Goal: Check status: Check status

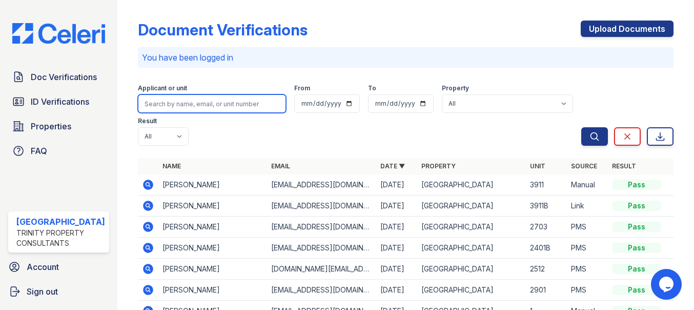
click at [172, 106] on input "search" at bounding box center [212, 103] width 148 height 18
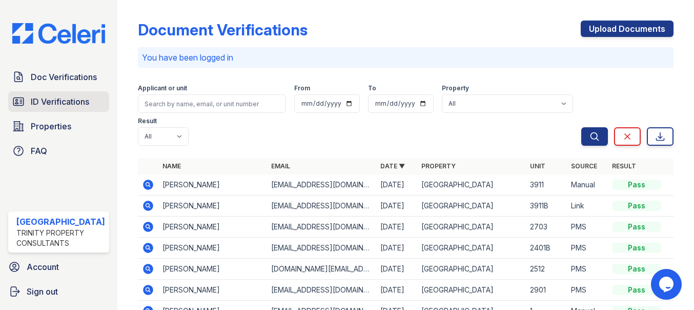
click at [63, 101] on span "ID Verifications" at bounding box center [60, 101] width 58 height 12
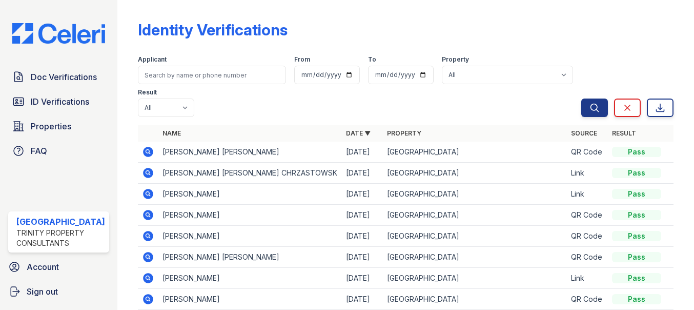
click at [143, 149] on icon at bounding box center [148, 152] width 10 height 10
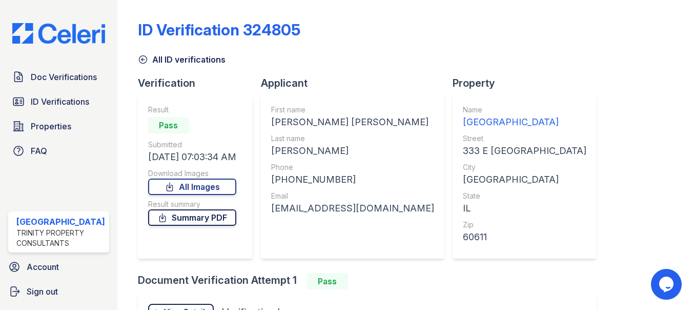
click at [204, 217] on link "Summary PDF" at bounding box center [192, 217] width 88 height 16
click at [202, 187] on link "All Images" at bounding box center [192, 186] width 88 height 16
click at [64, 104] on span "ID Verifications" at bounding box center [60, 101] width 58 height 12
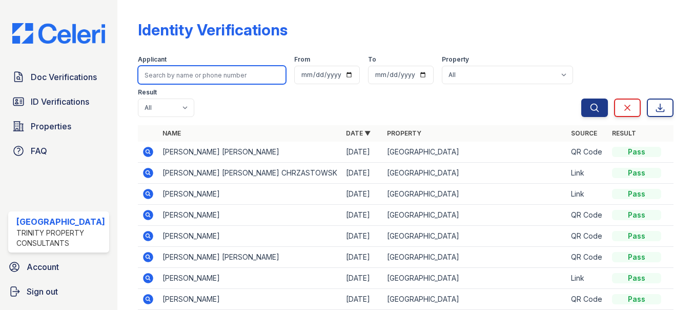
click at [230, 74] on input "search" at bounding box center [212, 75] width 148 height 18
type input "[PERSON_NAME]"
click at [581, 98] on button "Search" at bounding box center [594, 107] width 27 height 18
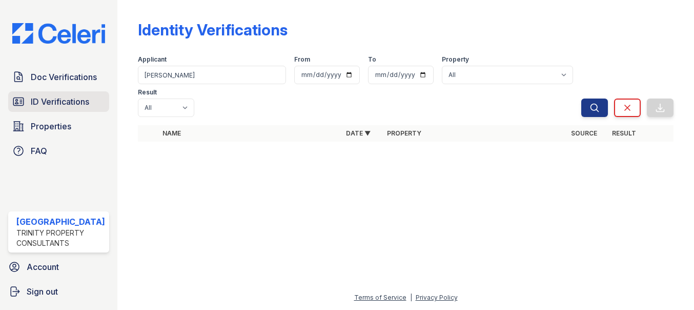
click at [54, 103] on span "ID Verifications" at bounding box center [60, 101] width 58 height 12
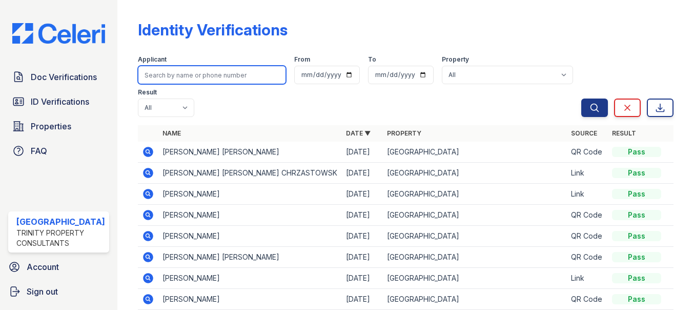
click at [199, 68] on input "search" at bounding box center [212, 75] width 148 height 18
type input "[PERSON_NAME]"
click at [581, 98] on button "Search" at bounding box center [594, 107] width 27 height 18
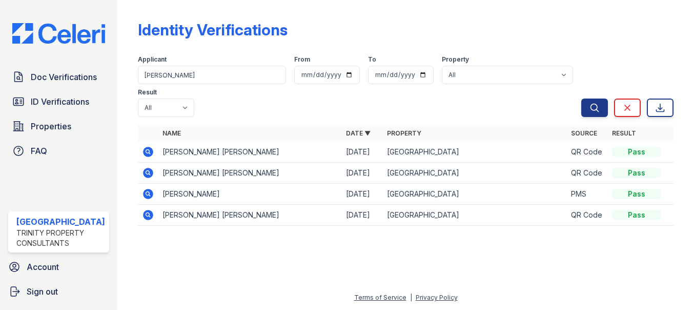
click at [142, 191] on icon at bounding box center [148, 194] width 12 height 12
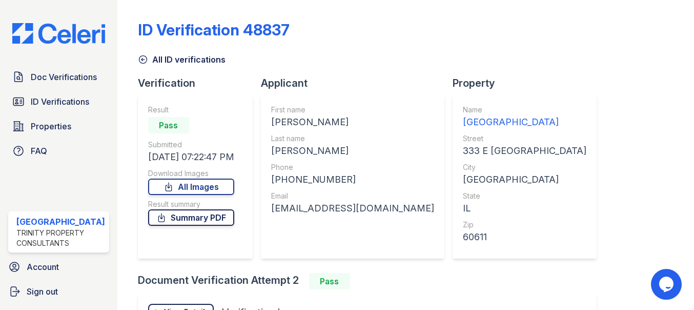
click at [198, 218] on link "Summary PDF" at bounding box center [191, 217] width 86 height 16
click at [68, 99] on span "ID Verifications" at bounding box center [60, 101] width 58 height 12
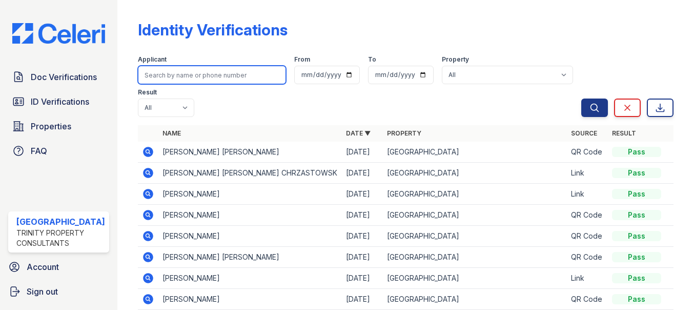
click at [192, 75] on input "search" at bounding box center [212, 75] width 148 height 18
type input "j"
type input "s"
type input "sanchez"
click at [581, 98] on button "Search" at bounding box center [594, 107] width 27 height 18
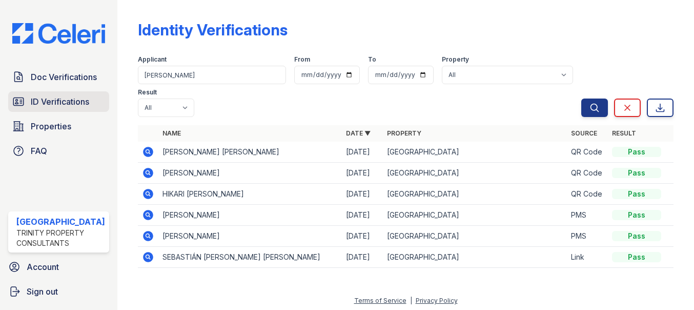
click at [55, 96] on span "ID Verifications" at bounding box center [60, 101] width 58 height 12
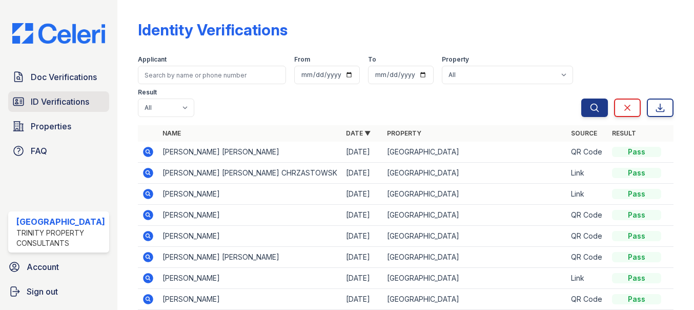
click at [59, 98] on span "ID Verifications" at bounding box center [60, 101] width 58 height 12
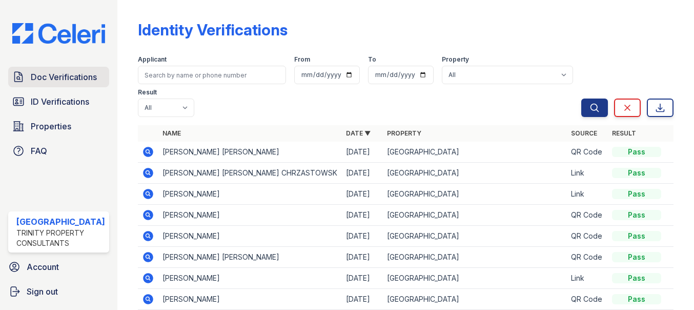
click at [63, 78] on span "Doc Verifications" at bounding box center [64, 77] width 66 height 12
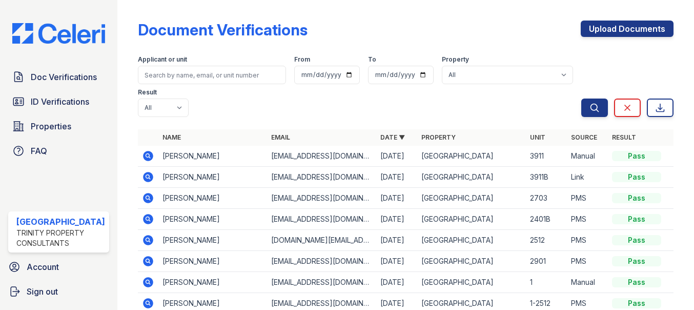
click at [54, 98] on span "ID Verifications" at bounding box center [60, 101] width 58 height 12
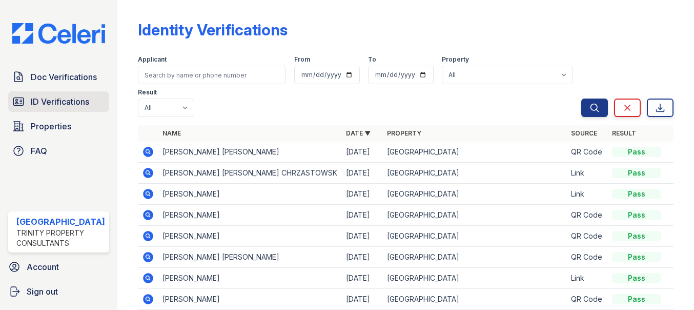
click at [70, 100] on span "ID Verifications" at bounding box center [60, 101] width 58 height 12
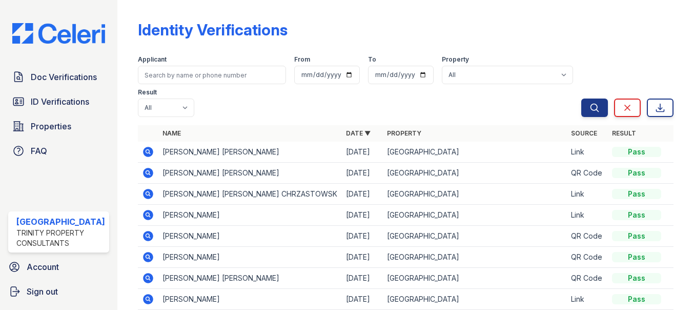
click at [142, 153] on icon at bounding box center [148, 152] width 12 height 12
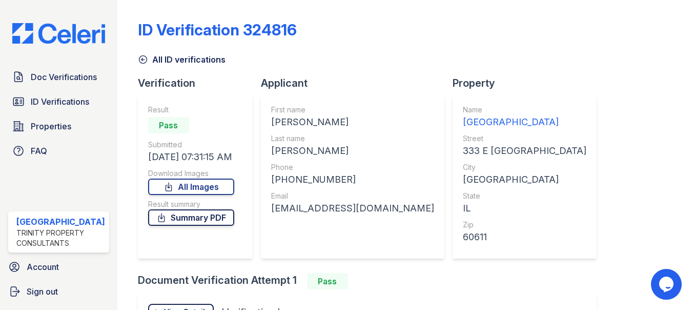
click at [191, 221] on link "Summary PDF" at bounding box center [191, 217] width 86 height 16
